Goal: Task Accomplishment & Management: Manage account settings

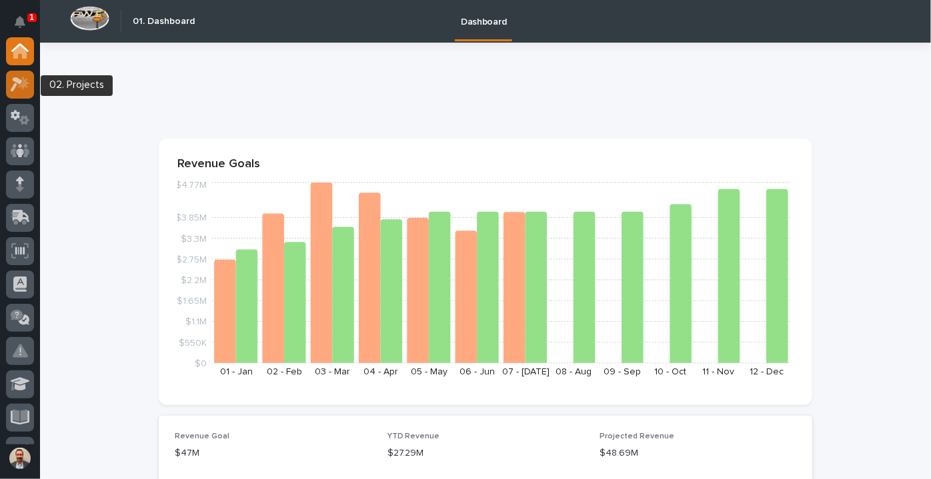
click at [23, 84] on icon at bounding box center [23, 82] width 11 height 13
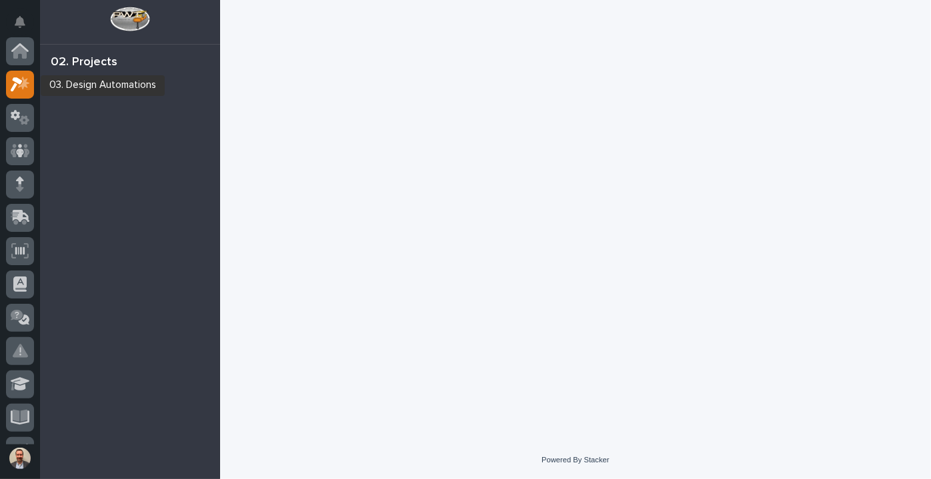
scroll to position [33, 0]
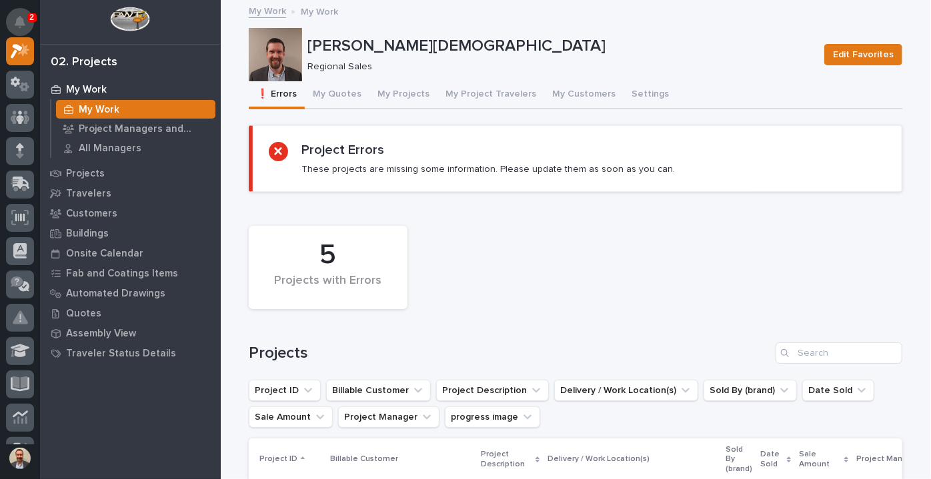
click at [19, 16] on icon "Notifications" at bounding box center [20, 22] width 11 height 12
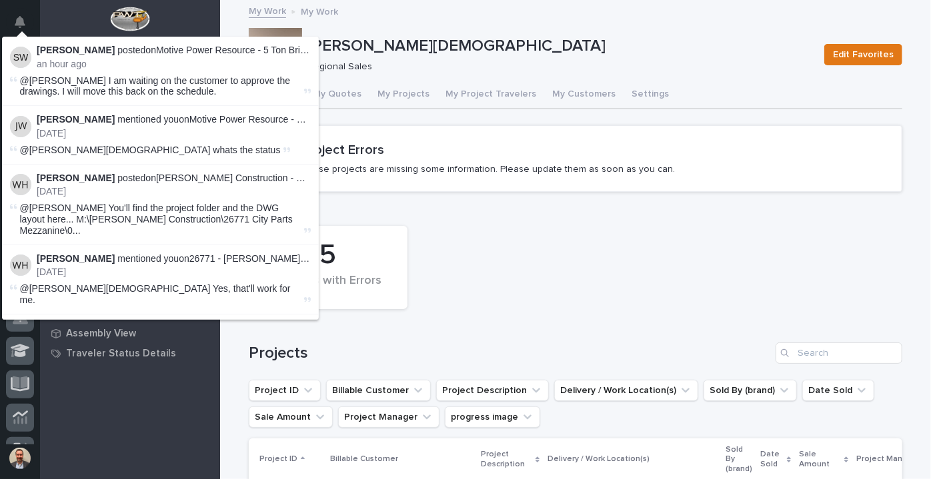
click at [19, 16] on icon "Notifications" at bounding box center [20, 22] width 11 height 12
click at [455, 25] on div "[PERSON_NAME][DEMOGRAPHIC_DATA] Edit Favorites [PERSON_NAME][DEMOGRAPHIC_DATA] …" at bounding box center [575, 383] width 653 height 765
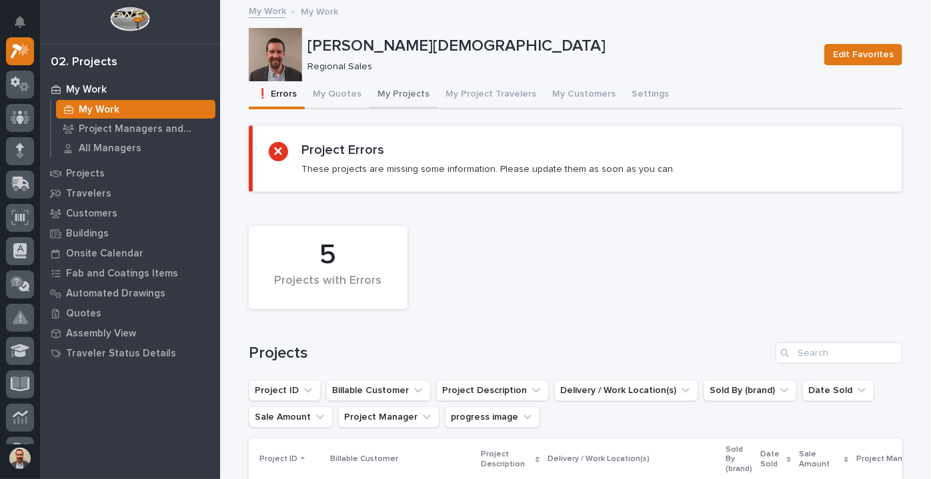
click at [403, 97] on button "My Projects" at bounding box center [403, 95] width 68 height 28
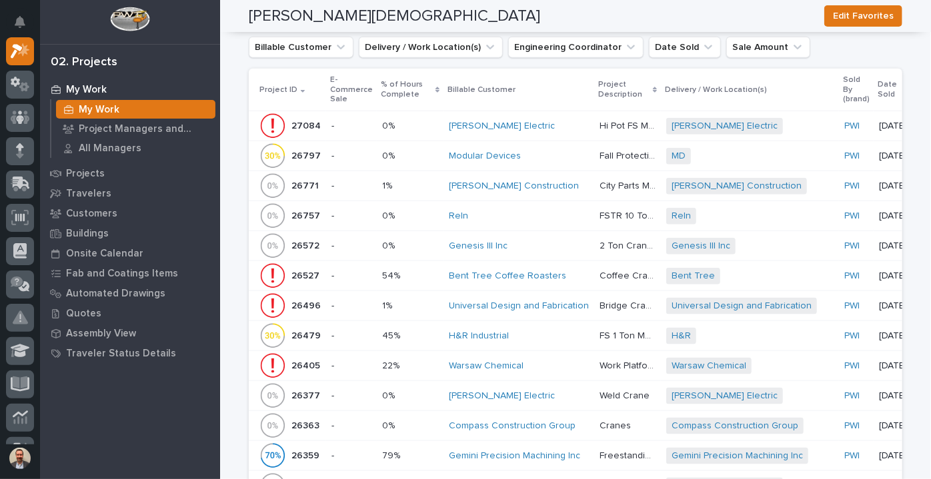
click at [571, 217] on div "Reln" at bounding box center [519, 216] width 140 height 11
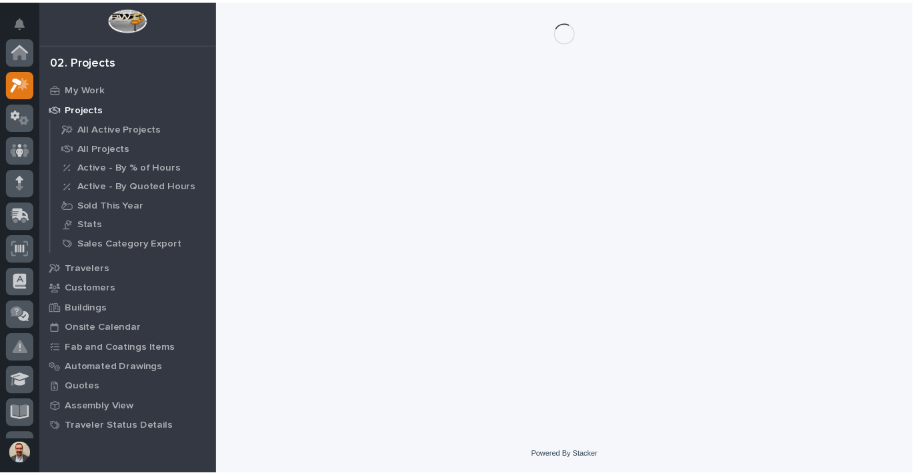
scroll to position [33, 0]
